Goal: Transaction & Acquisition: Purchase product/service

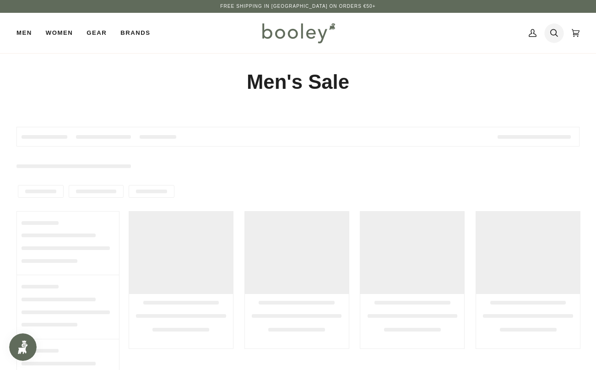
click at [555, 36] on icon at bounding box center [554, 33] width 8 height 14
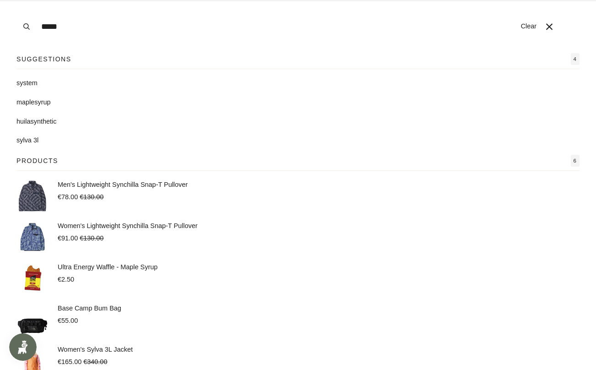
type input "*****"
click at [16, 0] on button "Search" at bounding box center [26, 26] width 20 height 53
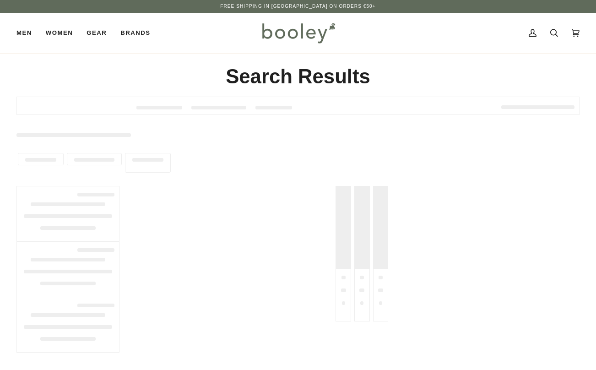
type input "*****"
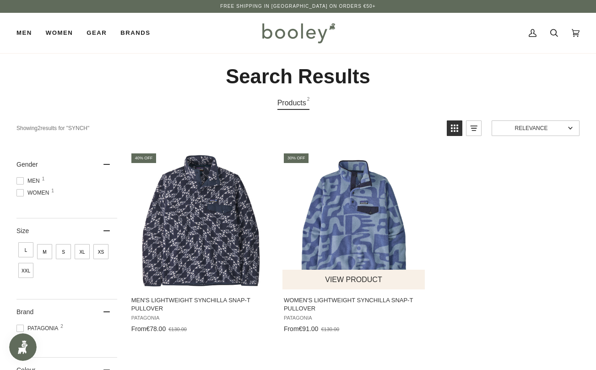
click at [391, 224] on img "Women's Lightweight Synchilla Snap-T Pullover" at bounding box center [353, 220] width 137 height 137
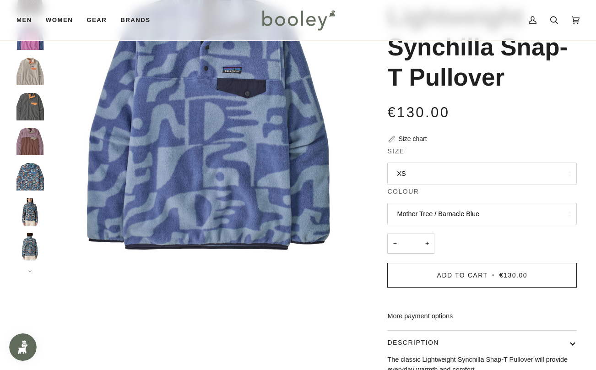
click at [417, 212] on button "Mother Tree / Barnacle Blue" at bounding box center [482, 214] width 190 height 22
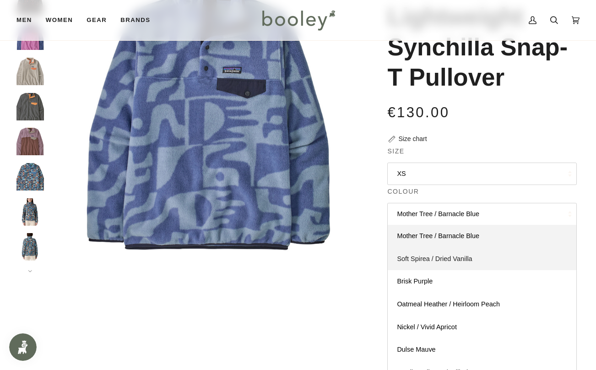
click at [439, 265] on link "Soft Spirea / Dried Vanilla" at bounding box center [482, 259] width 189 height 23
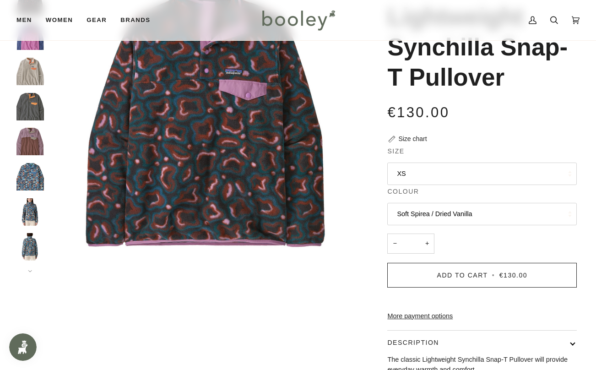
click at [427, 223] on button "Soft Spirea / Dried Vanilla" at bounding box center [482, 214] width 190 height 22
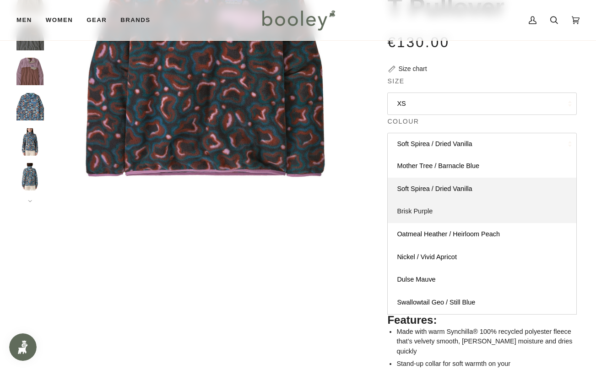
scroll to position [187, 0]
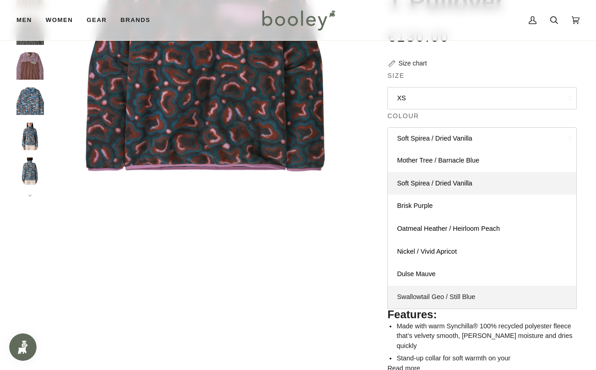
click at [441, 297] on span "Swallowtail Geo / Still Blue" at bounding box center [436, 296] width 78 height 7
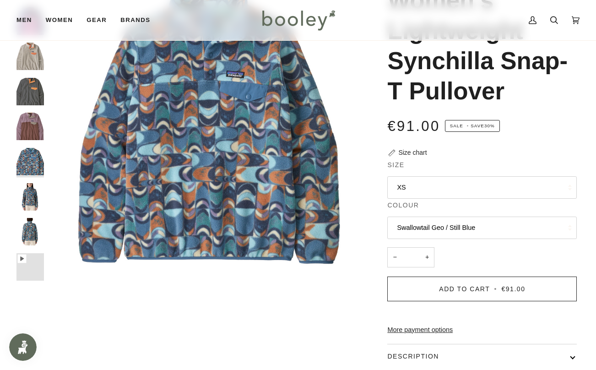
scroll to position [101, 0]
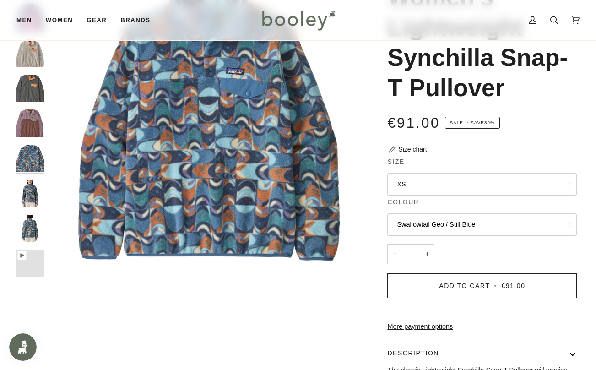
click at [426, 232] on button "Swallowtail Geo / Still Blue" at bounding box center [482, 224] width 190 height 22
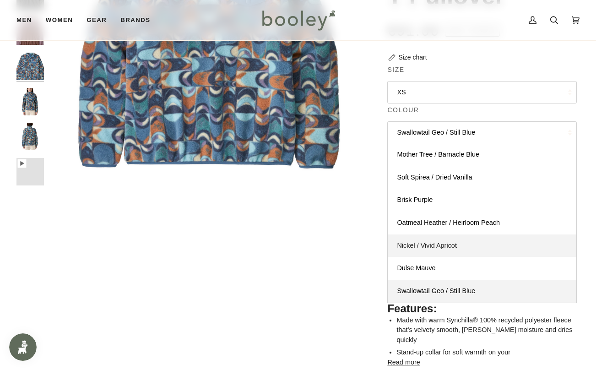
scroll to position [192, 0]
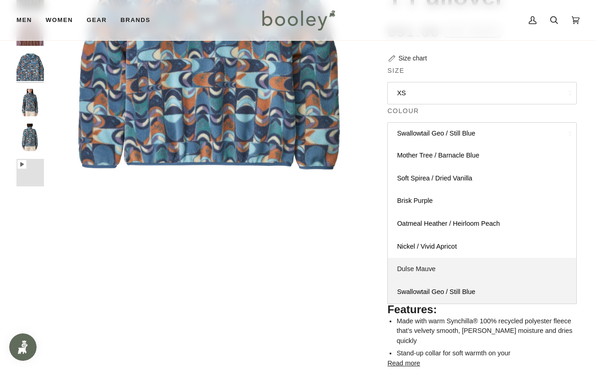
click at [436, 267] on span "Dulse Mauve" at bounding box center [416, 268] width 38 height 7
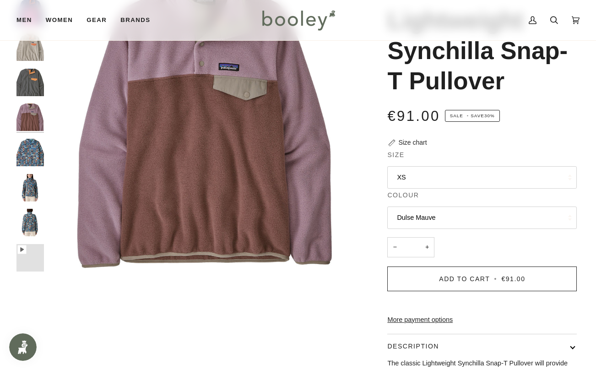
scroll to position [97, 0]
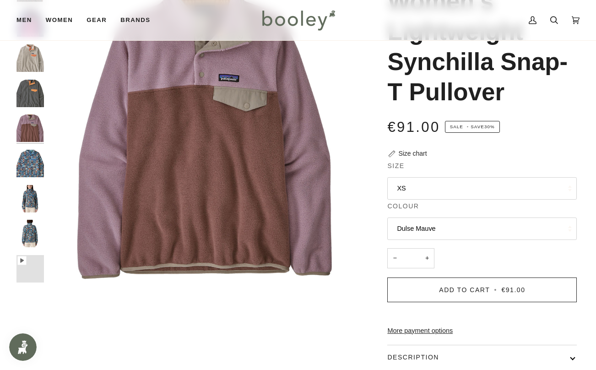
click at [424, 219] on button "Dulse Mauve" at bounding box center [482, 229] width 190 height 22
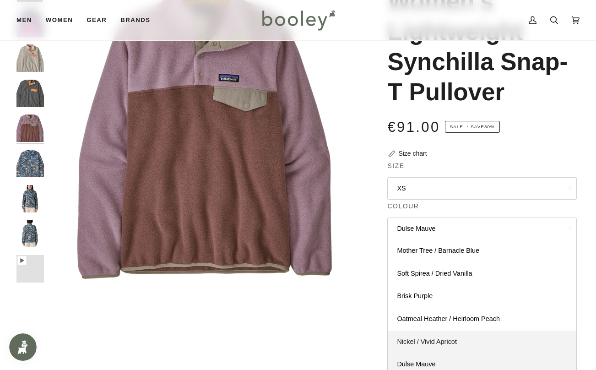
click at [431, 341] on span "Nickel / Vivid Apricot" at bounding box center [427, 341] width 60 height 7
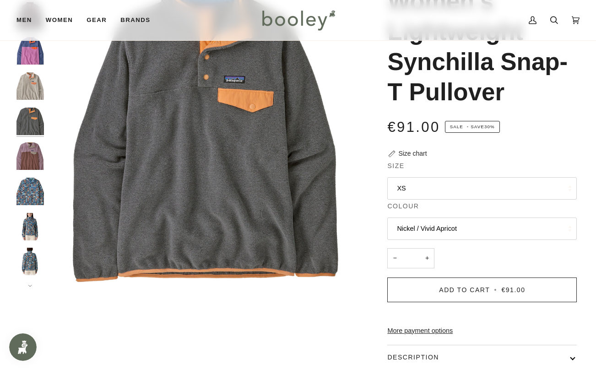
click at [426, 233] on button "Nickel / Vivid Apricot" at bounding box center [482, 229] width 190 height 22
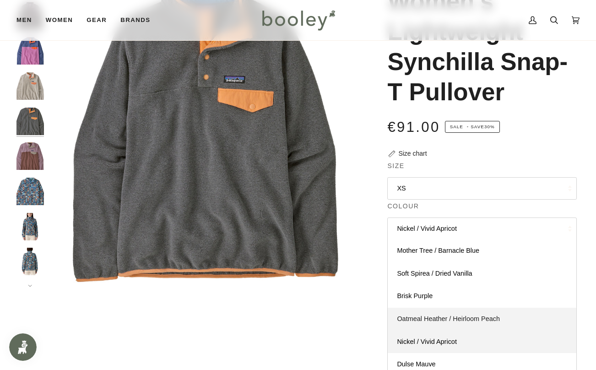
click at [452, 321] on span "Oatmeal Heather / Heirloom Peach" at bounding box center [448, 318] width 103 height 7
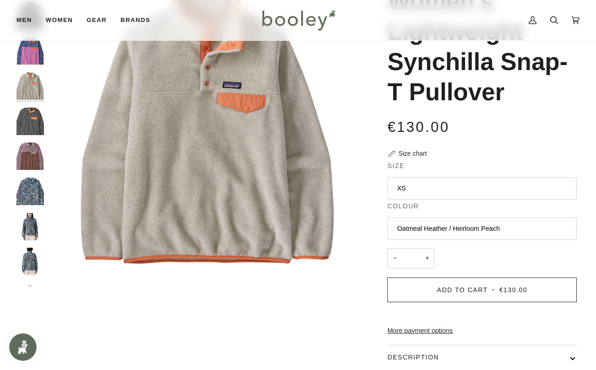
click at [429, 234] on button "Oatmeal Heather / Heirloom Peach" at bounding box center [482, 229] width 190 height 22
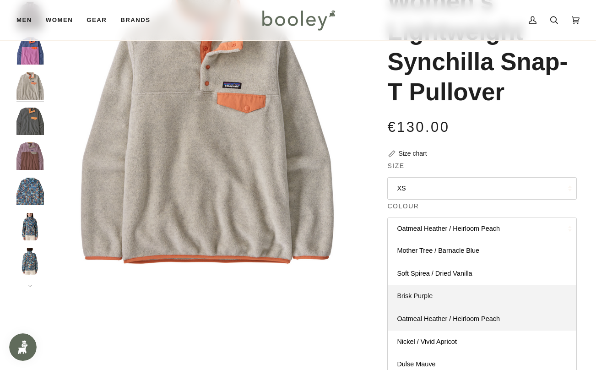
click at [441, 294] on link "Brisk Purple" at bounding box center [482, 296] width 189 height 23
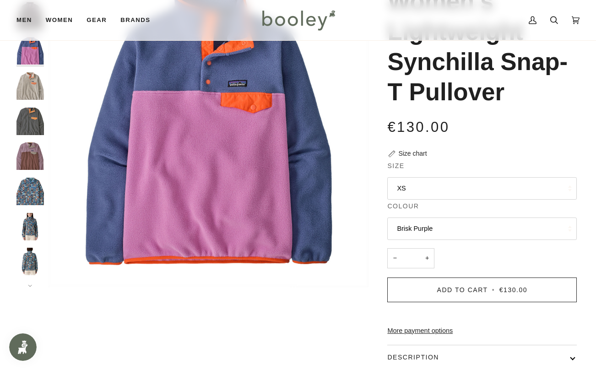
click at [426, 223] on button "Brisk Purple" at bounding box center [482, 229] width 190 height 22
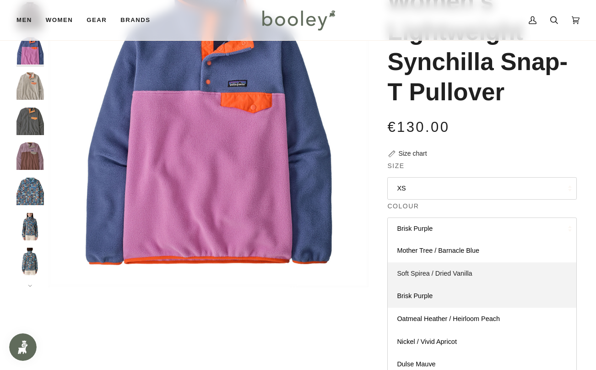
click at [443, 281] on link "Soft Spirea / Dried Vanilla" at bounding box center [482, 273] width 189 height 23
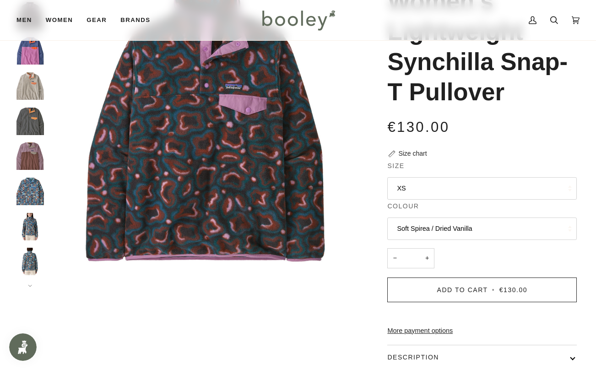
click at [430, 236] on button "Soft Spirea / Dried Vanilla" at bounding box center [482, 229] width 190 height 22
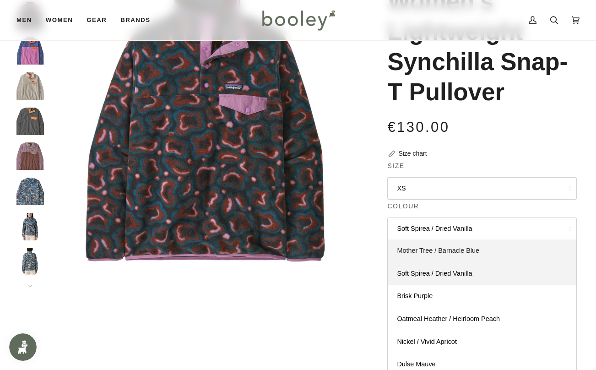
click at [435, 253] on span "Mother Tree / Barnacle Blue" at bounding box center [438, 250] width 82 height 7
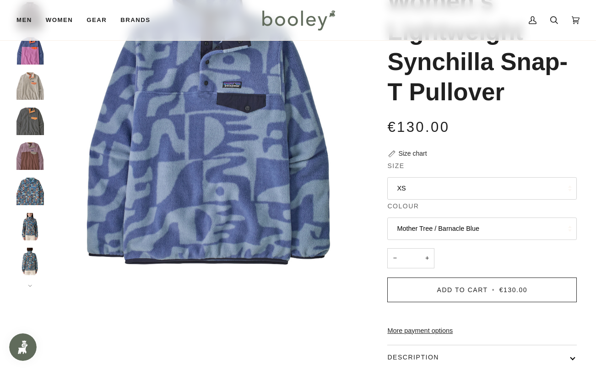
click at [429, 222] on button "Mother Tree / Barnacle Blue" at bounding box center [482, 229] width 190 height 22
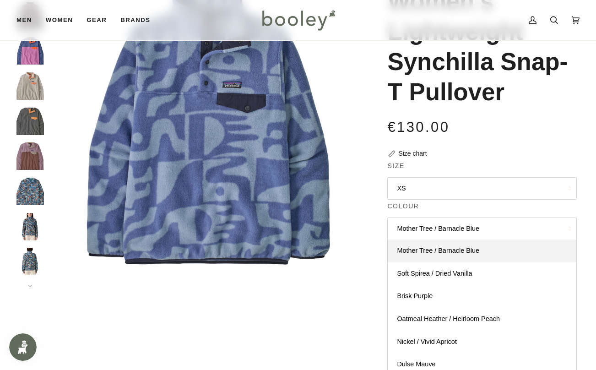
click at [430, 231] on button "Mother Tree / Barnacle Blue" at bounding box center [482, 229] width 190 height 22
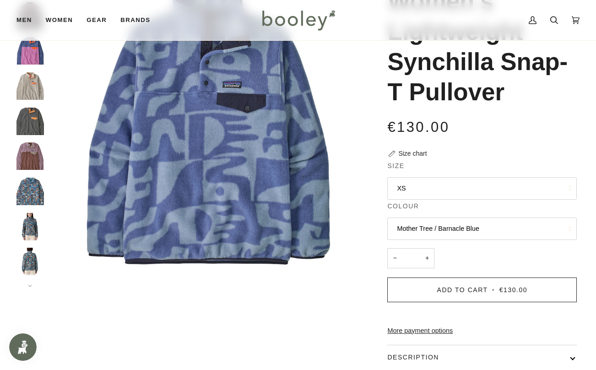
click at [430, 231] on button "Mother Tree / Barnacle Blue" at bounding box center [482, 229] width 190 height 22
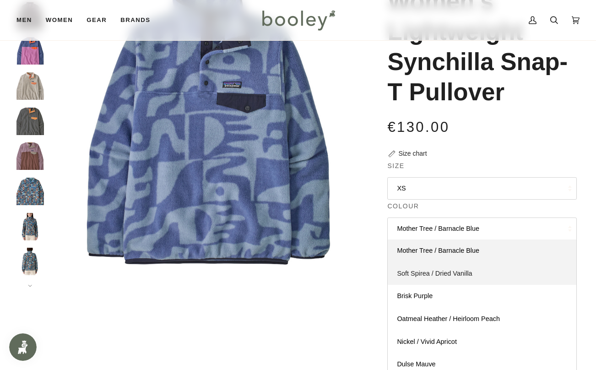
click at [452, 275] on span "Soft Spirea / Dried Vanilla" at bounding box center [434, 273] width 75 height 7
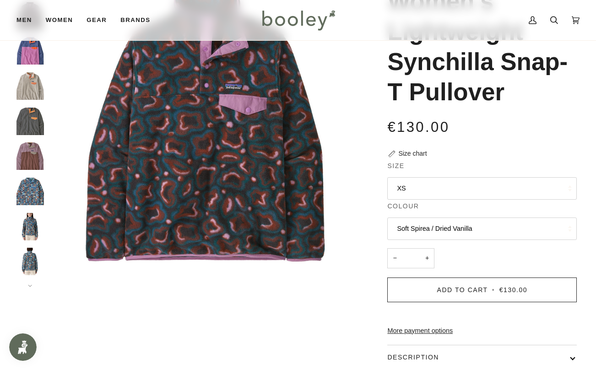
click at [431, 230] on button "Soft Spirea / Dried Vanilla" at bounding box center [482, 229] width 190 height 22
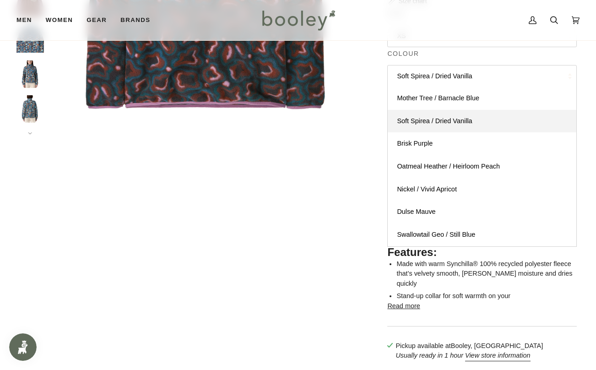
scroll to position [151, 0]
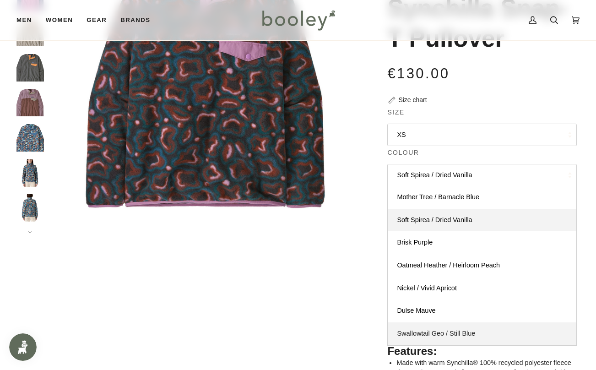
click at [454, 330] on span "Swallowtail Geo / Still Blue" at bounding box center [436, 333] width 78 height 7
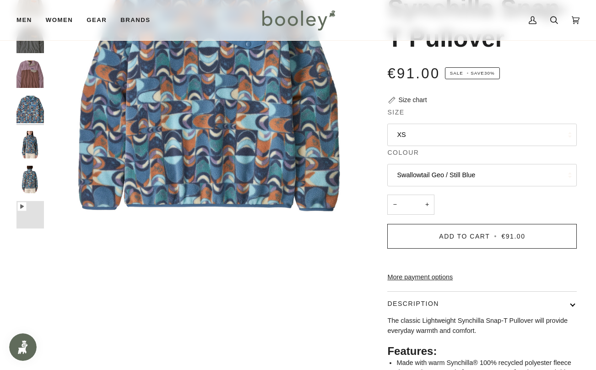
scroll to position [29, 0]
click at [34, 140] on img "Patagonia Women's Lightweight Synchilla Snap-T Pullover Swallowtail Geo / Still…" at bounding box center [29, 144] width 27 height 27
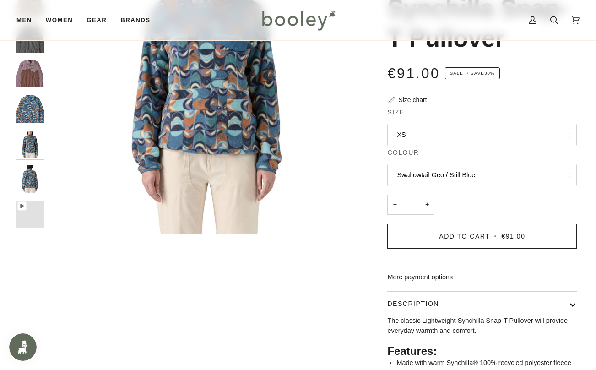
click at [417, 171] on button "Swallowtail Geo / Still Blue" at bounding box center [482, 175] width 190 height 22
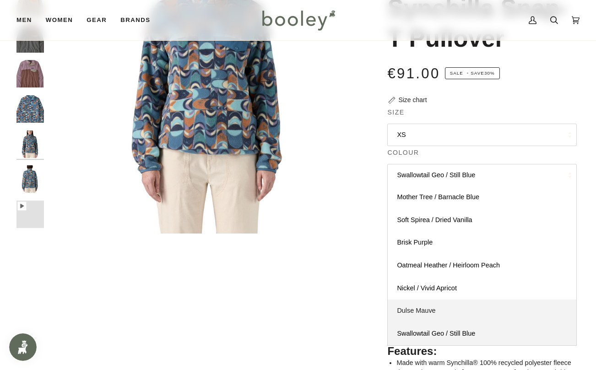
click at [451, 301] on link "Dulse Mauve" at bounding box center [482, 310] width 189 height 23
